Goal: Information Seeking & Learning: Learn about a topic

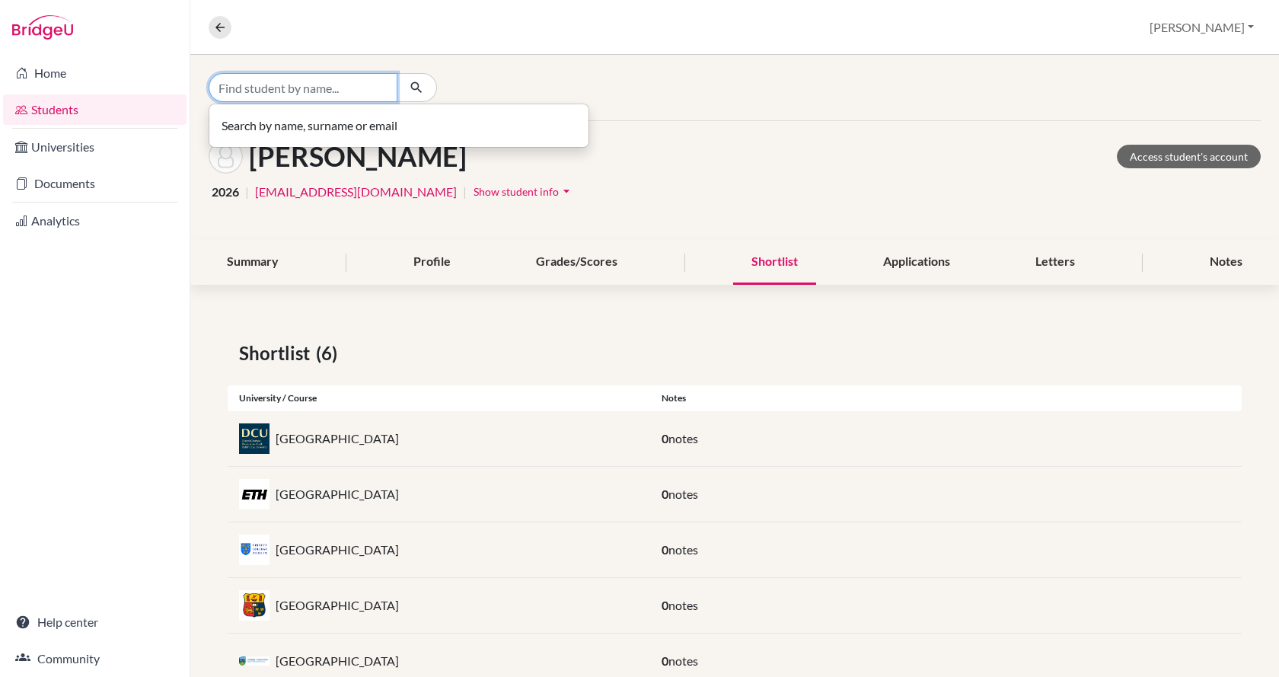
click at [329, 79] on input "Find student by name..." at bounding box center [303, 87] width 189 height 29
type input "[PERSON_NAME]"
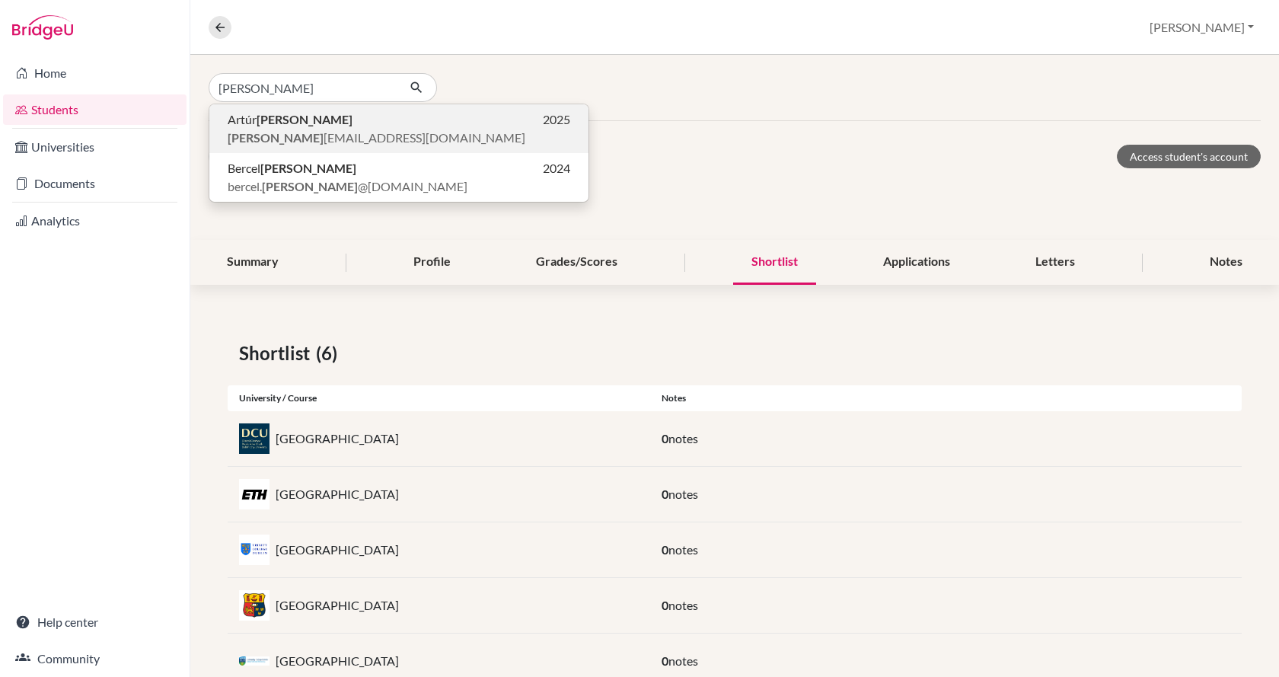
click at [330, 123] on p "[PERSON_NAME] 2025" at bounding box center [399, 119] width 343 height 18
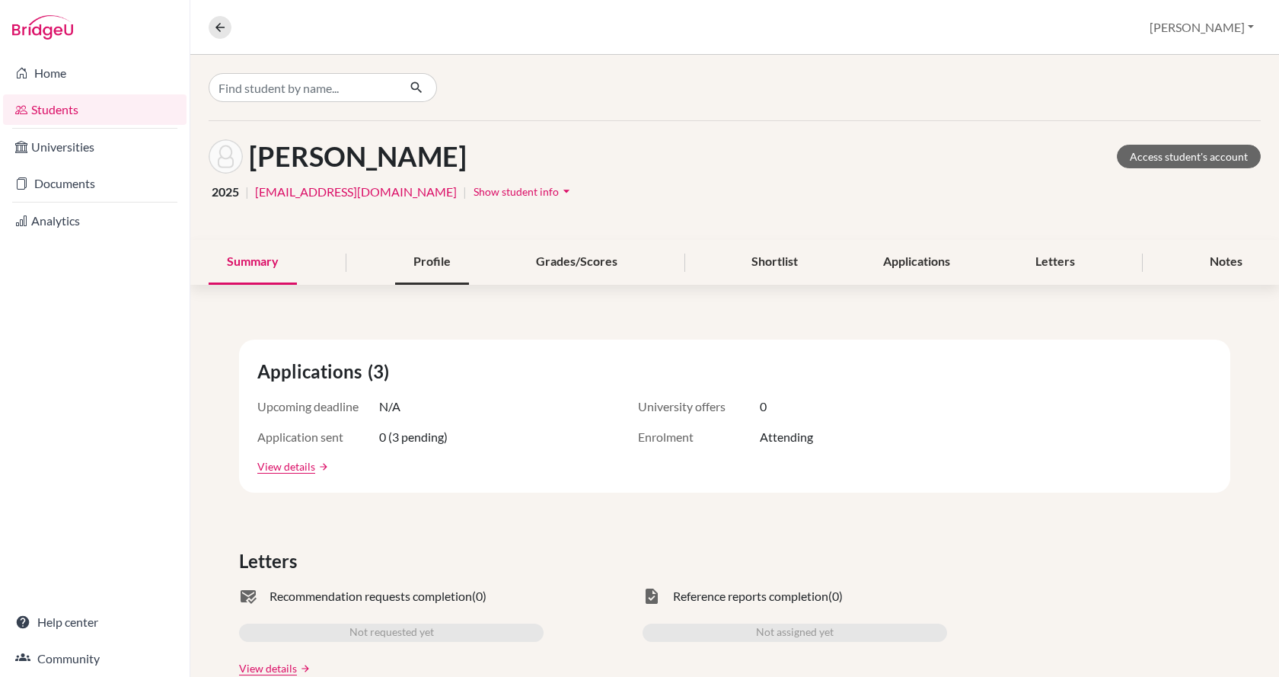
click at [404, 257] on div "Profile" at bounding box center [432, 262] width 74 height 45
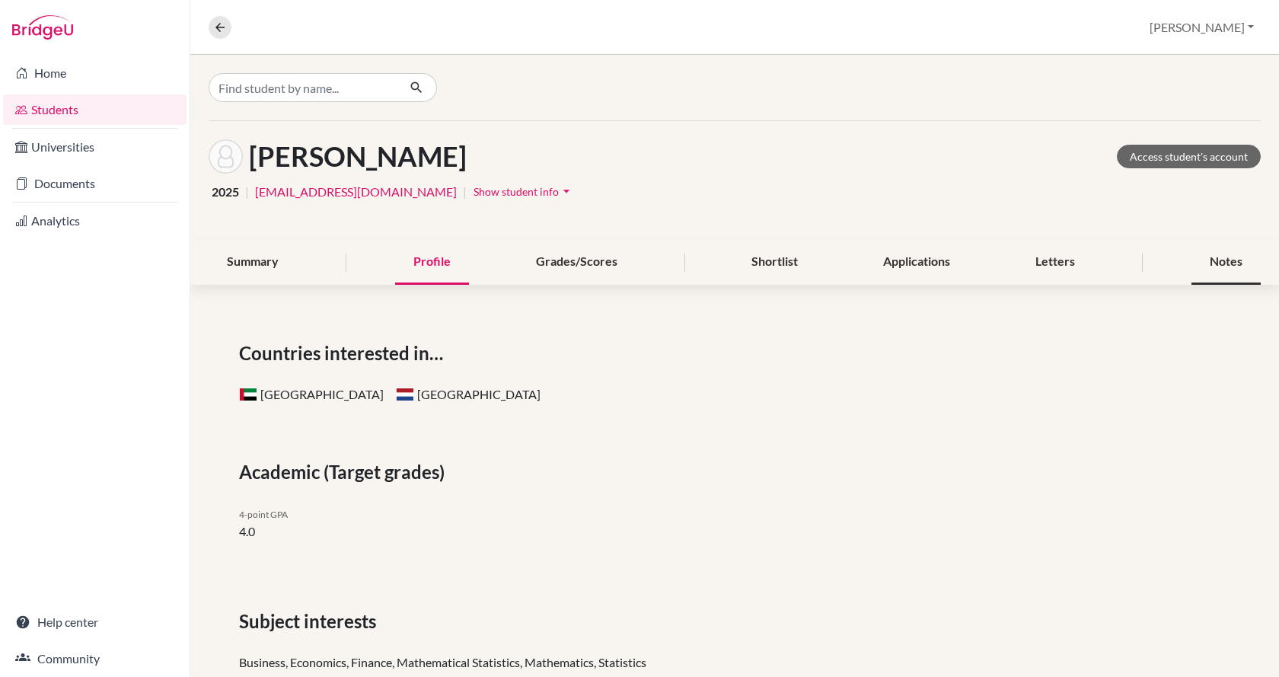
click at [1236, 257] on div "Notes" at bounding box center [1226, 262] width 69 height 45
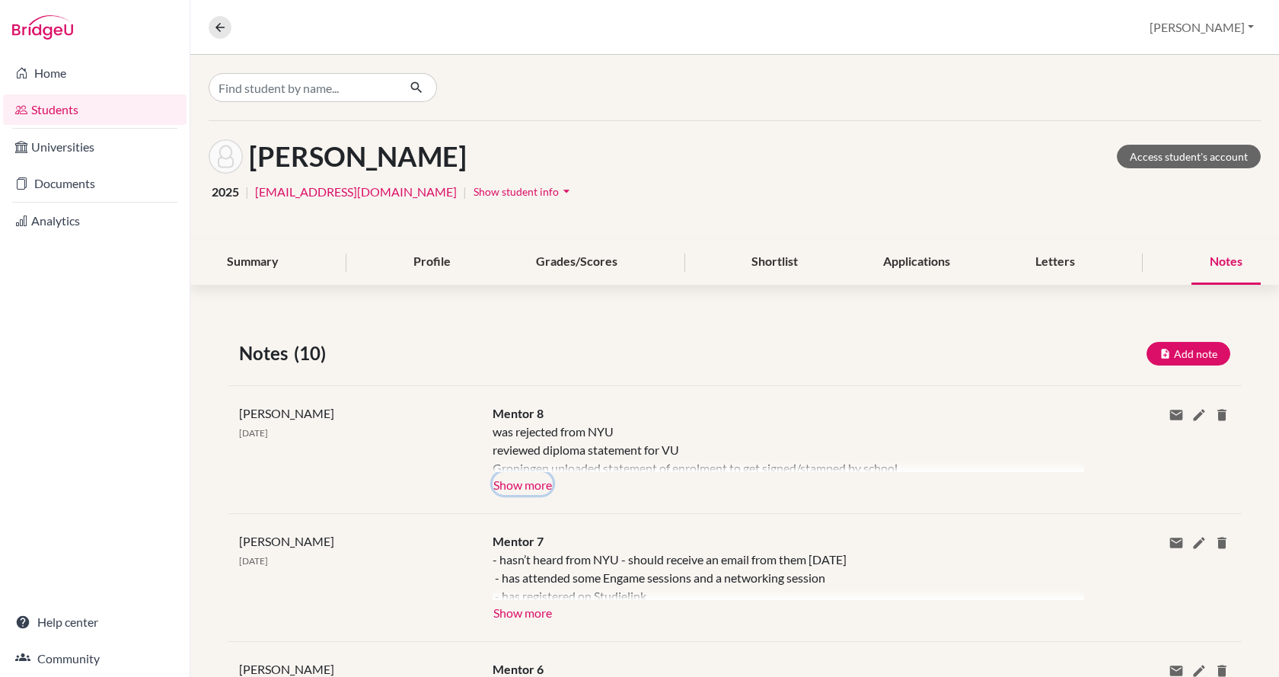
click at [513, 486] on button "Show more" at bounding box center [523, 483] width 60 height 23
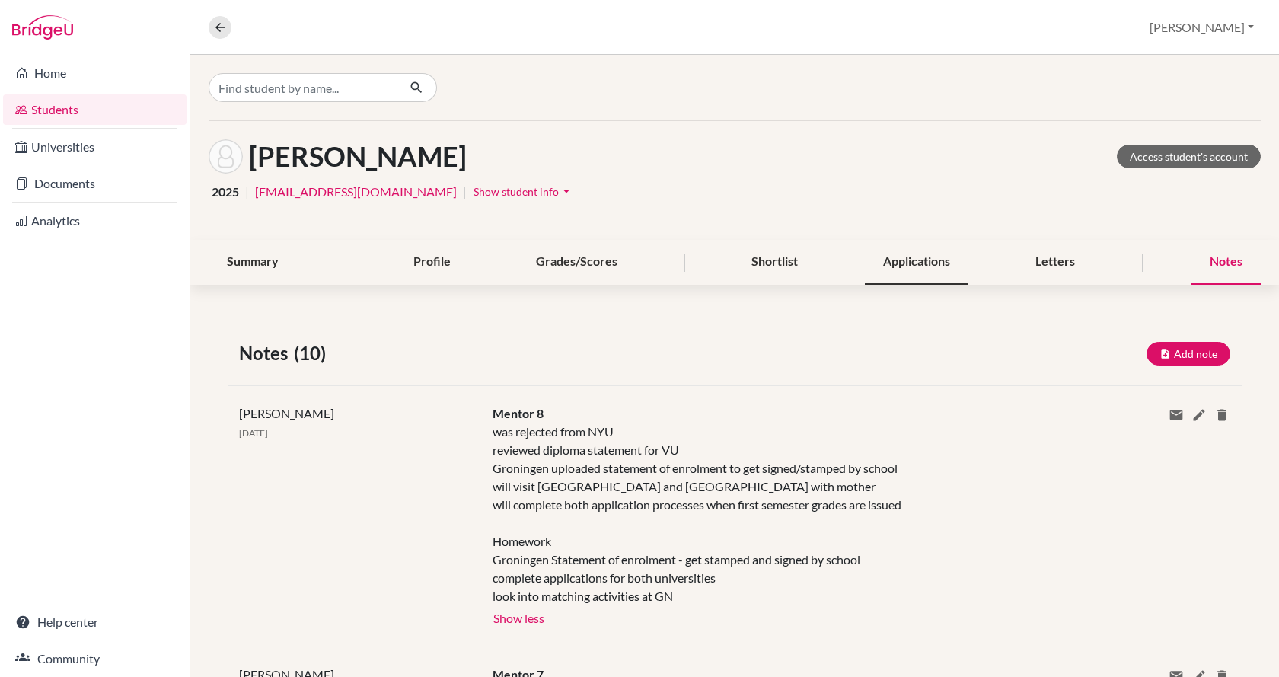
click at [910, 259] on div "Applications" at bounding box center [917, 262] width 104 height 45
